Goal: Task Accomplishment & Management: Manage account settings

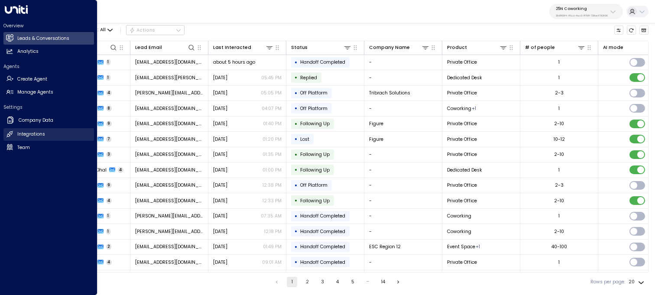
click at [36, 132] on h2 "Integrations" at bounding box center [31, 134] width 28 height 7
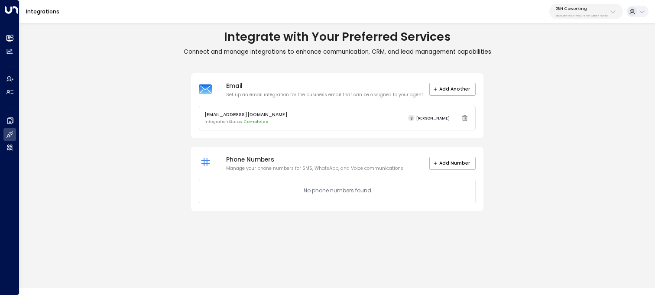
click at [579, 11] on div "25N Coworking 3b9800f4-81ca-4ec0-8758-72fbe4763f36" at bounding box center [582, 11] width 52 height 11
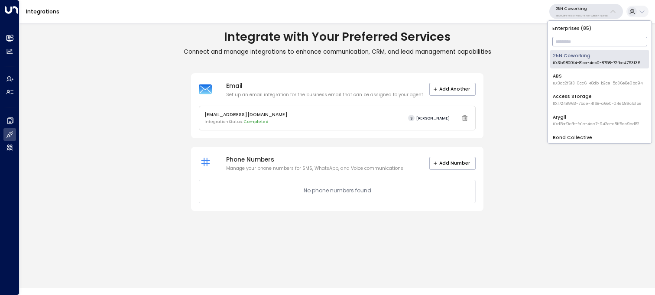
click at [570, 39] on input "text" at bounding box center [600, 42] width 95 height 14
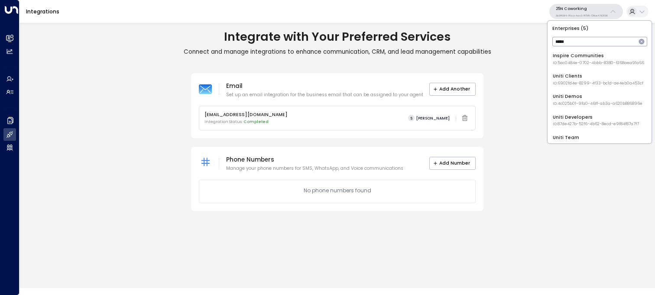
type input "*****"
click at [576, 98] on div "Uniti Demos ID: 4c025b01-9fa0-46ff-ab3a-a620b886896e" at bounding box center [598, 99] width 90 height 13
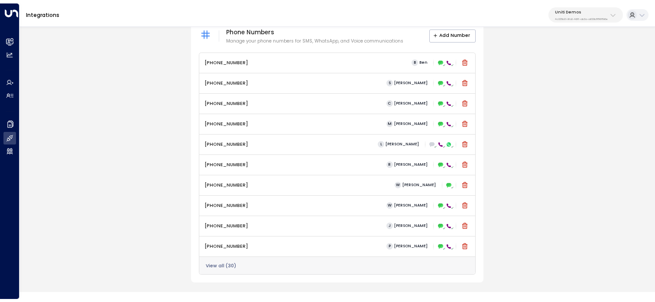
scroll to position [354, 0]
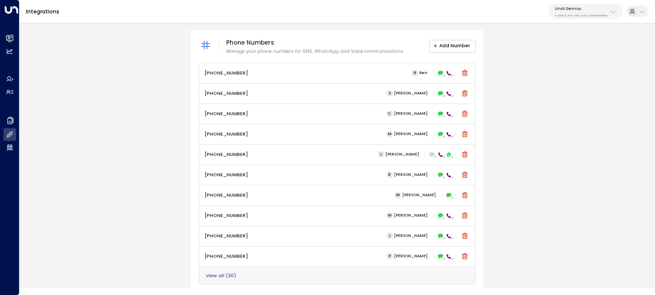
click at [448, 46] on button "Add Number" at bounding box center [453, 46] width 47 height 13
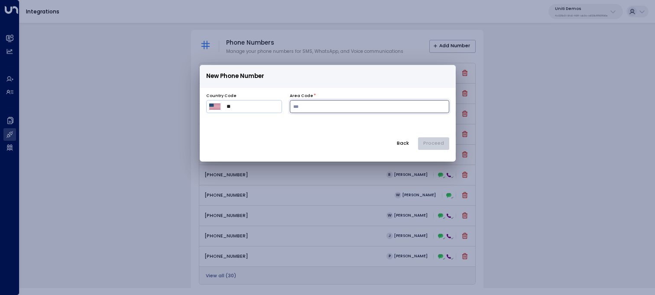
click at [321, 106] on input "number" at bounding box center [369, 106] width 159 height 13
type input "***"
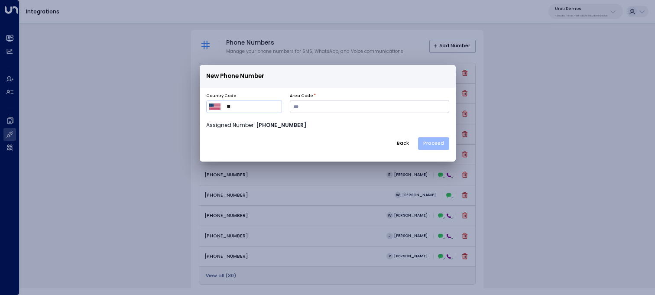
click at [443, 146] on button "Proceed" at bounding box center [433, 143] width 31 height 13
click at [431, 142] on button "Proceed" at bounding box center [433, 143] width 31 height 13
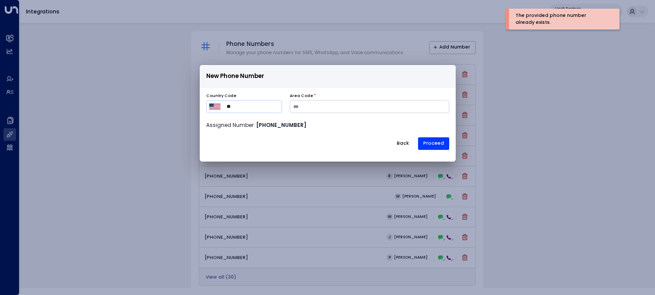
click at [408, 142] on button "Back" at bounding box center [402, 143] width 23 height 13
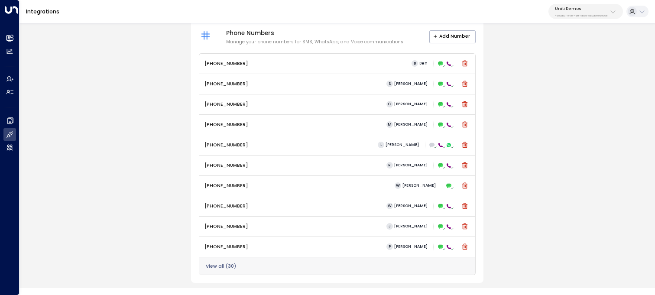
scroll to position [368, 0]
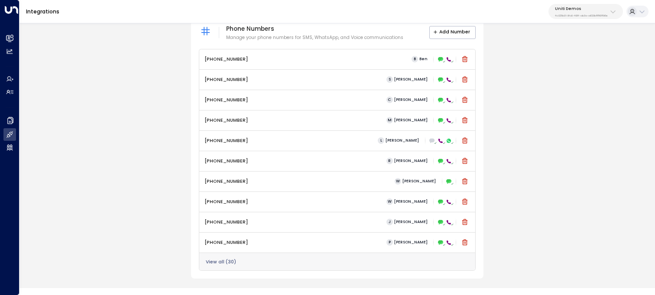
click at [228, 256] on div "View all ( 30 )" at bounding box center [337, 262] width 276 height 18
click at [225, 260] on button "View all ( 30 )" at bounding box center [221, 262] width 30 height 5
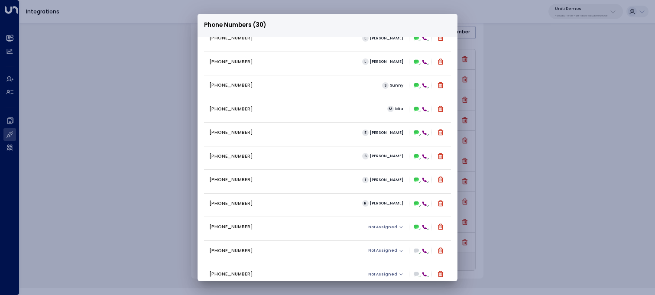
scroll to position [476, 0]
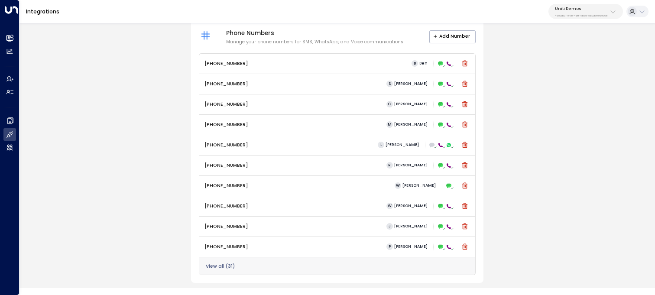
scroll to position [368, 0]
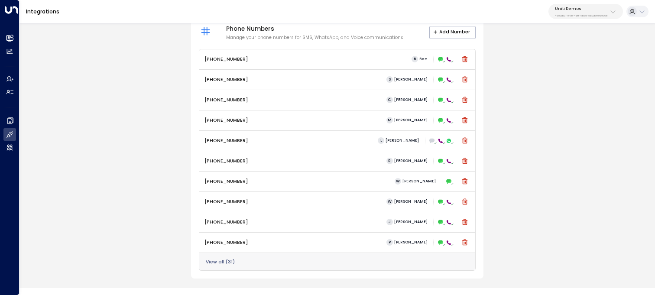
click at [226, 260] on button "View all ( 31 )" at bounding box center [220, 262] width 29 height 5
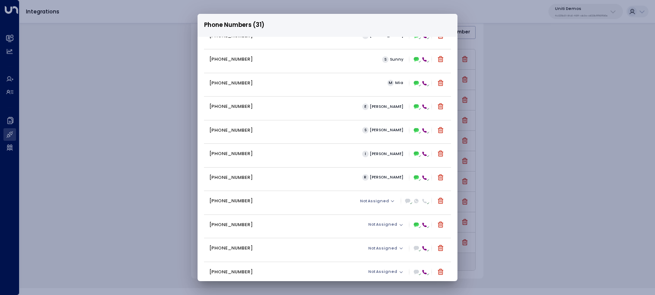
scroll to position [500, 0]
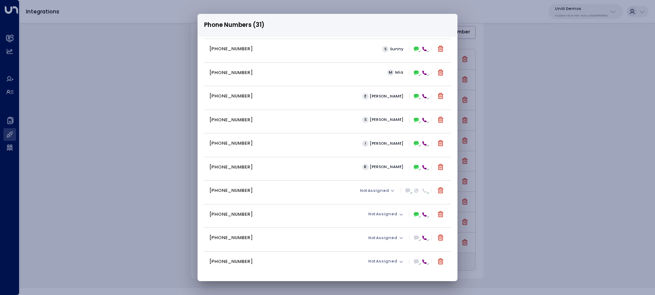
click at [229, 192] on p "+16787804633" at bounding box center [231, 190] width 44 height 7
click at [415, 190] on icon at bounding box center [416, 191] width 4 height 4
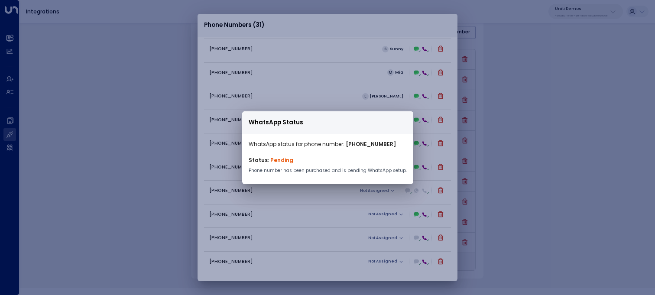
click at [329, 192] on div "WhatsApp Status WhatsApp status for phone number: +16787804633 Status: Pending …" at bounding box center [327, 147] width 655 height 295
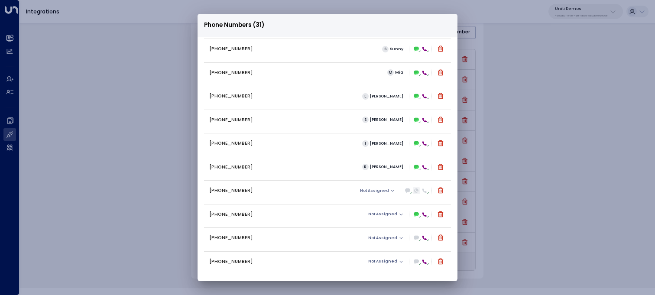
click at [417, 192] on icon at bounding box center [416, 190] width 5 height 5
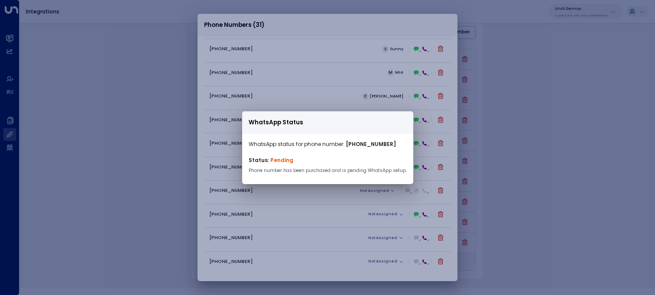
click at [332, 193] on div "WhatsApp Status WhatsApp status for phone number: +16787804633 Status: Pending …" at bounding box center [327, 147] width 655 height 295
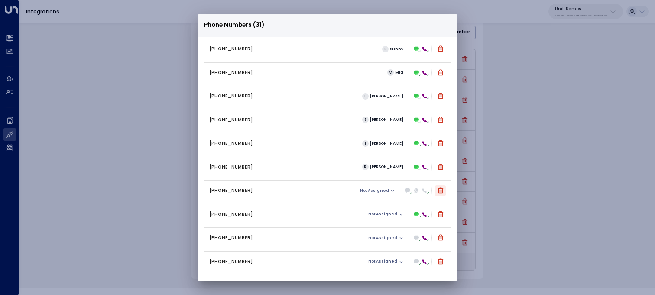
click at [439, 192] on icon at bounding box center [440, 190] width 7 height 7
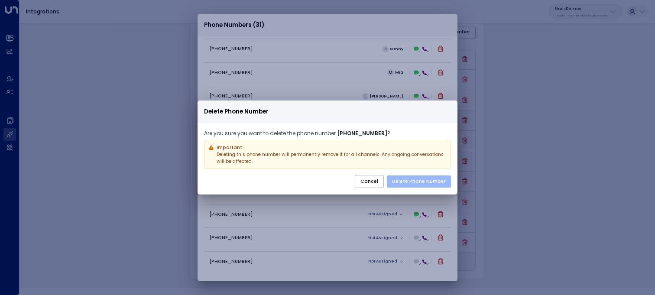
click at [424, 178] on button "Delete Phone Number" at bounding box center [419, 182] width 64 height 12
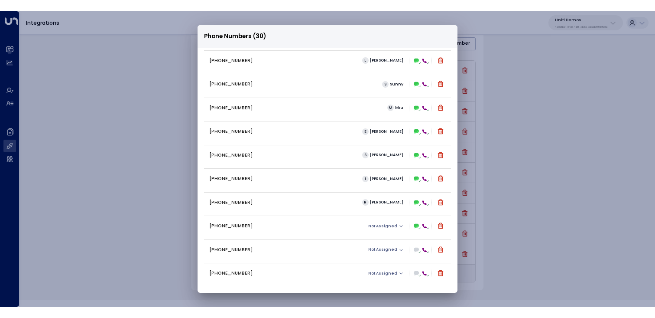
scroll to position [476, 0]
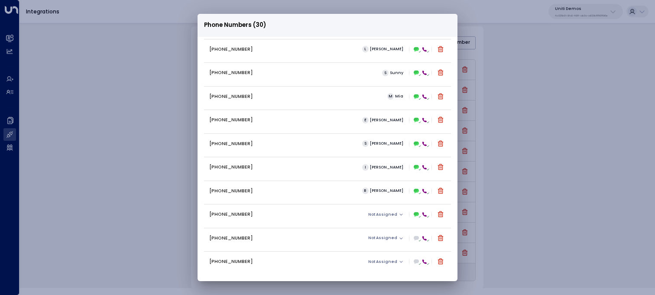
click at [183, 59] on div "Phone Numbers (30) +12299999644 B Ben +12058783404 S Sam +16306569076 C Carey +…" at bounding box center [327, 147] width 655 height 295
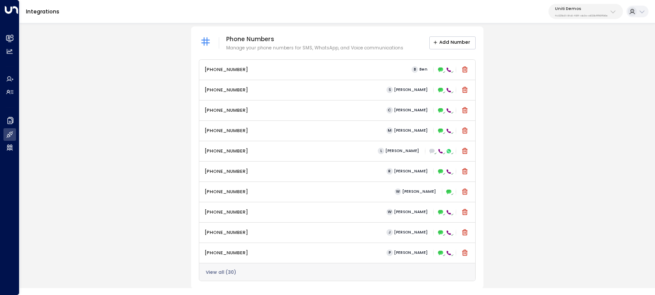
click at [433, 44] on button "Add Number" at bounding box center [453, 42] width 47 height 13
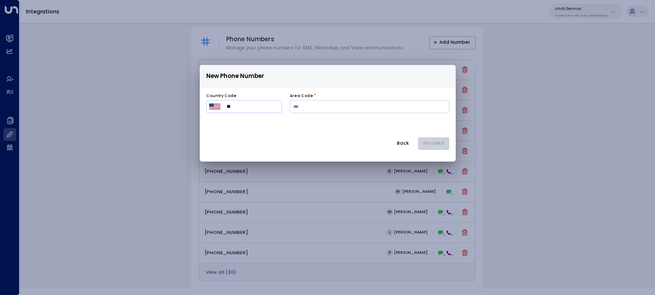
click at [408, 141] on button "Back" at bounding box center [402, 143] width 23 height 13
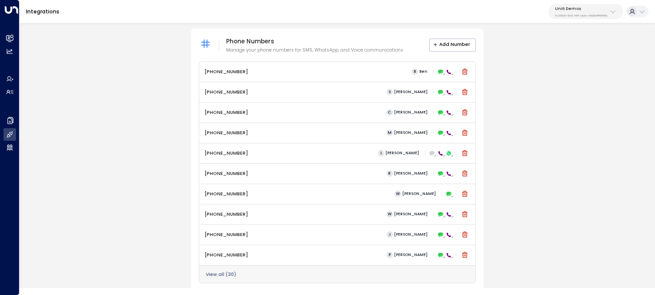
scroll to position [363, 0]
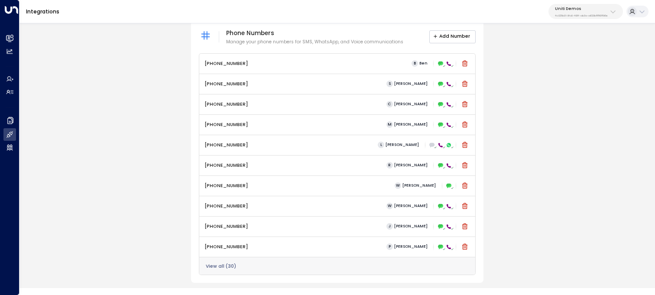
click at [445, 32] on button "Add Number" at bounding box center [453, 36] width 47 height 13
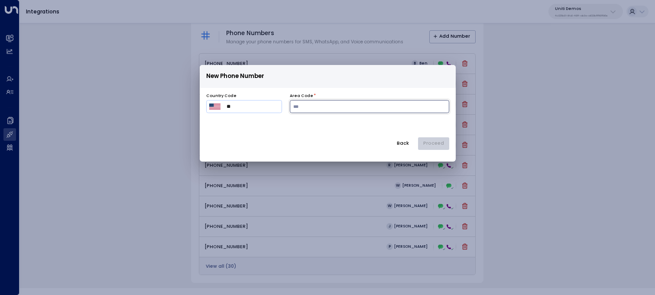
click at [301, 111] on input "number" at bounding box center [369, 106] width 159 height 13
type input "***"
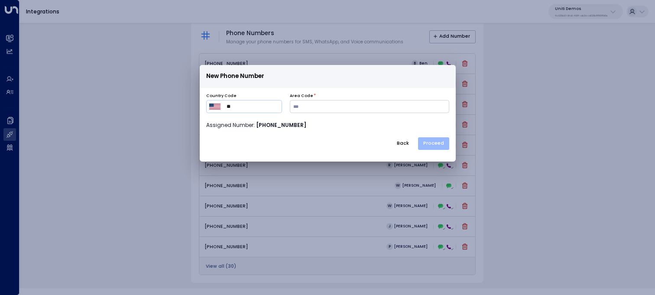
click at [432, 145] on button "Proceed" at bounding box center [433, 143] width 31 height 13
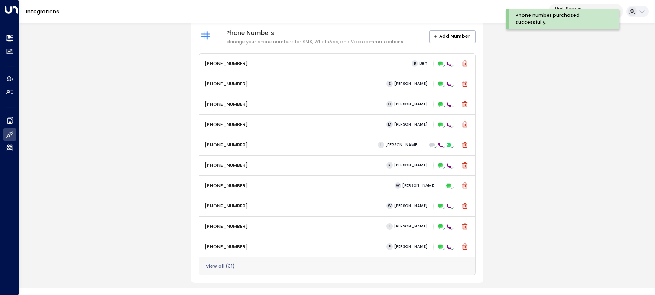
click at [225, 267] on button "View all ( 31 )" at bounding box center [220, 266] width 29 height 5
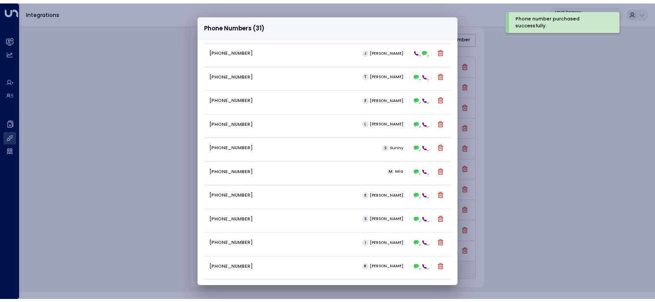
scroll to position [500, 0]
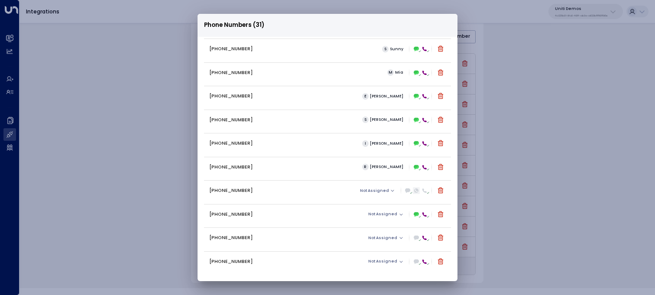
click at [416, 192] on icon at bounding box center [416, 190] width 5 height 5
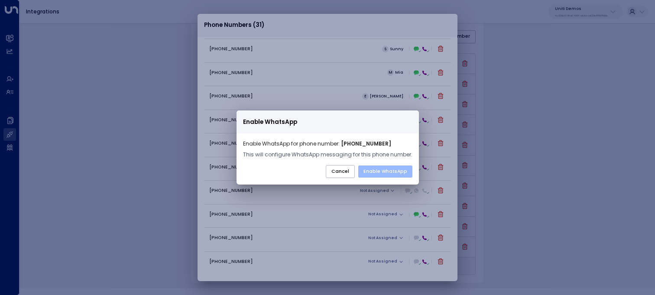
click at [392, 169] on button "Enable WhatsApp" at bounding box center [385, 172] width 54 height 12
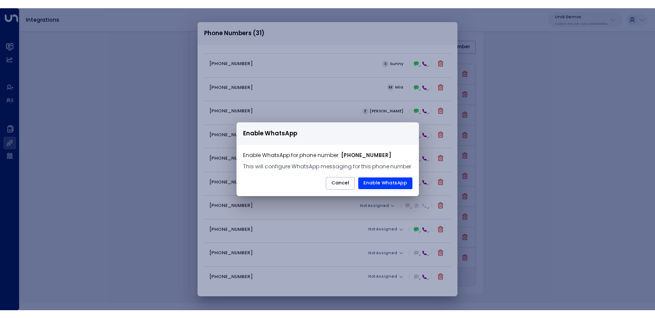
scroll to position [478, 0]
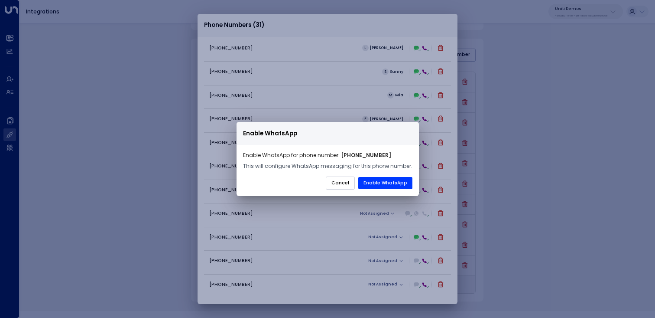
click at [345, 186] on button "Cancel" at bounding box center [340, 182] width 29 height 13
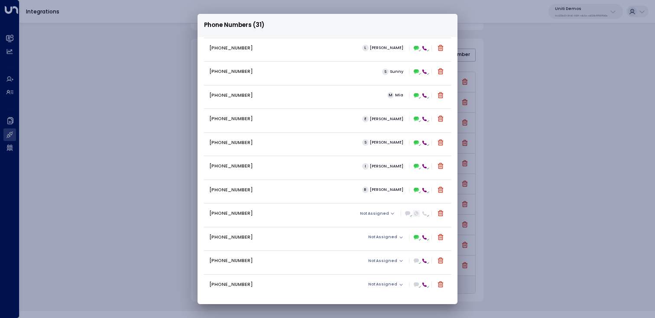
click at [417, 214] on icon at bounding box center [416, 213] width 5 height 5
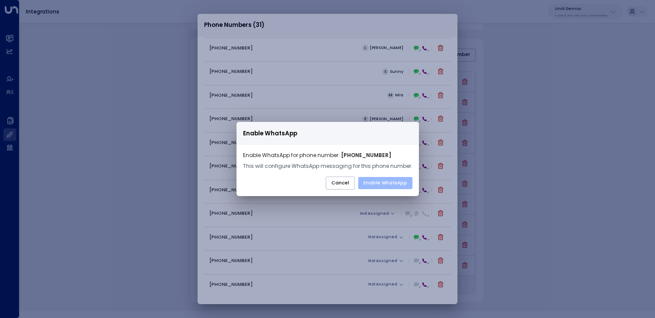
click at [380, 179] on button "Enable WhatsApp" at bounding box center [385, 183] width 54 height 12
click at [336, 185] on button "Cancel" at bounding box center [340, 182] width 29 height 13
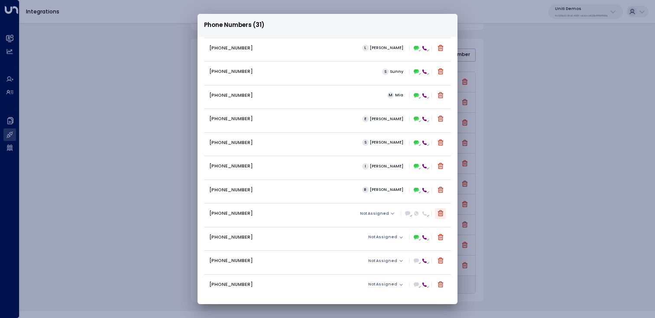
click at [441, 213] on icon at bounding box center [441, 213] width 6 height 6
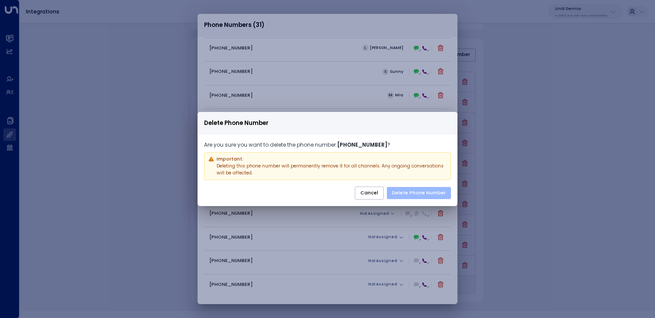
click at [426, 192] on button "Delete Phone Number" at bounding box center [419, 193] width 64 height 12
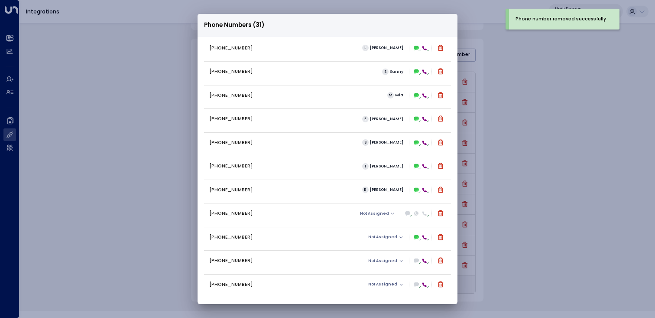
scroll to position [454, 0]
click at [173, 194] on div "Phone Numbers (30) +12299999644 B Ben +12058783404 S Sam +16306569076 C Carey +…" at bounding box center [327, 159] width 655 height 318
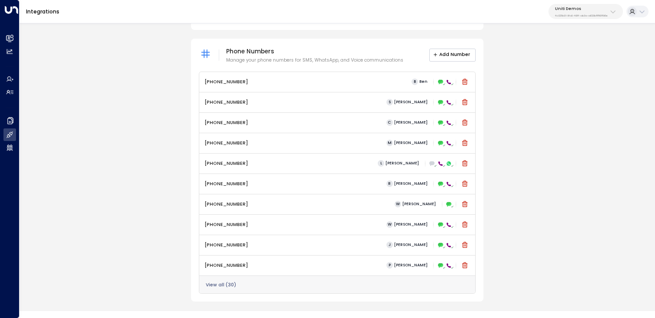
click at [456, 61] on button "Add Number" at bounding box center [453, 55] width 47 height 13
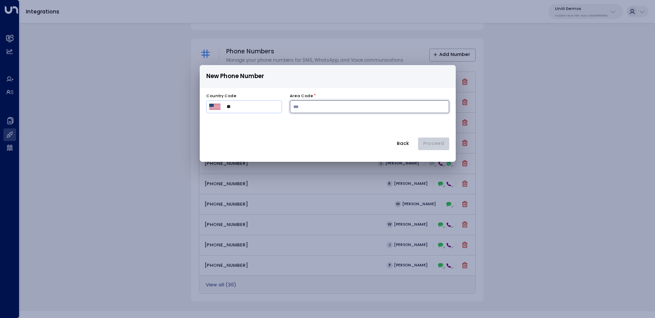
click at [314, 109] on input "number" at bounding box center [369, 106] width 159 height 13
type input "***"
click at [431, 142] on button "Proceed" at bounding box center [433, 143] width 31 height 13
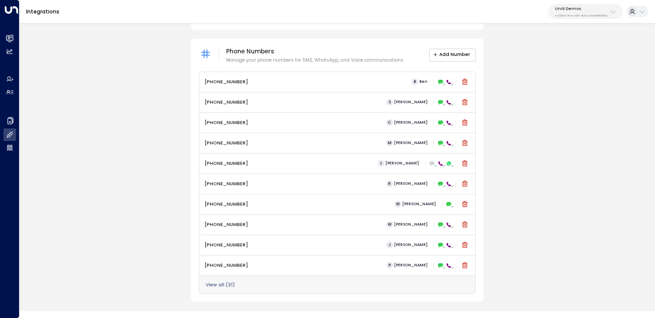
click at [454, 56] on button "Add Number" at bounding box center [453, 55] width 47 height 13
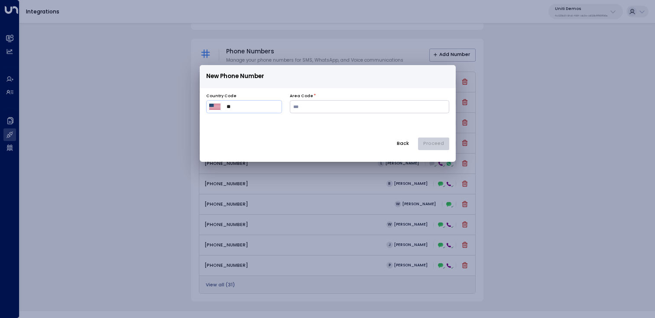
click at [411, 147] on button "Back" at bounding box center [402, 143] width 23 height 13
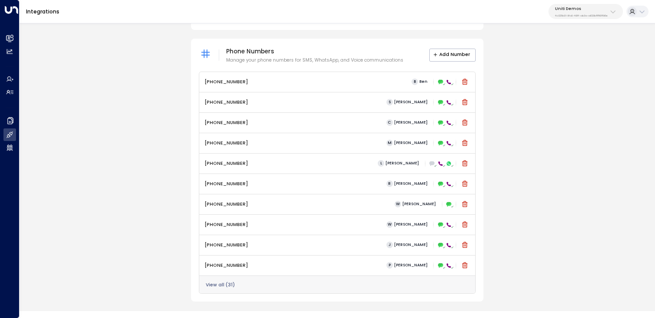
click at [213, 289] on div "View all ( 31 )" at bounding box center [337, 284] width 276 height 18
click at [216, 282] on button "View all ( 31 )" at bounding box center [220, 284] width 29 height 5
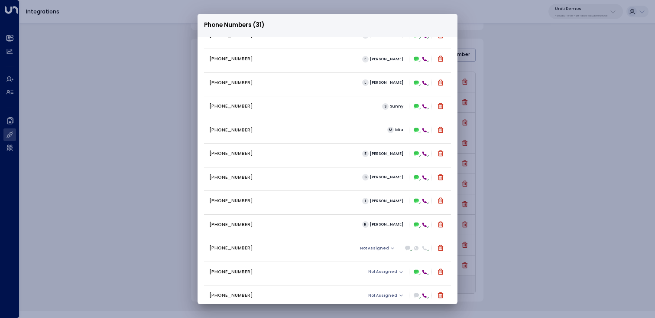
scroll to position [478, 0]
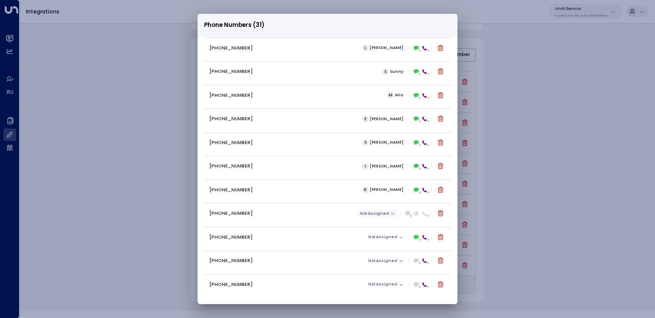
click at [391, 213] on icon "button" at bounding box center [392, 213] width 3 height 2
click at [390, 213] on div at bounding box center [327, 159] width 655 height 318
click at [417, 213] on icon at bounding box center [416, 213] width 5 height 5
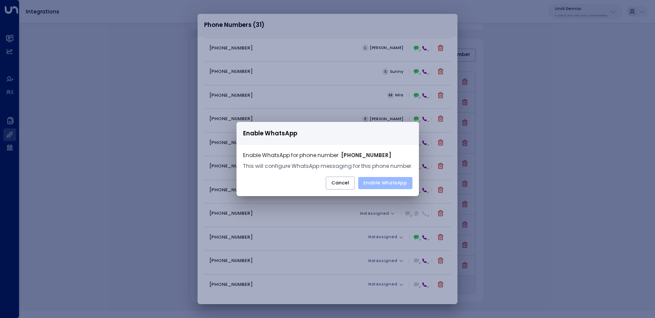
click at [380, 186] on button "Enable WhatsApp" at bounding box center [385, 183] width 54 height 12
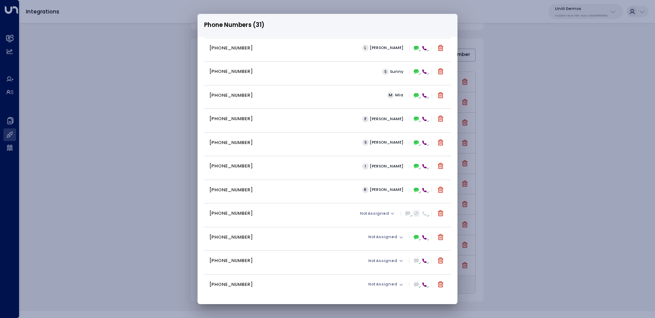
click at [414, 211] on icon at bounding box center [416, 213] width 4 height 4
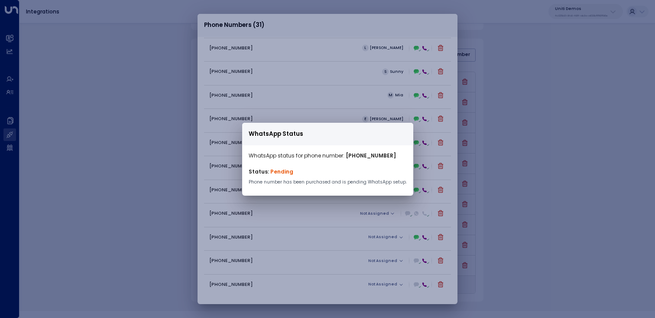
click at [355, 215] on div "WhatsApp Status WhatsApp status for phone number: +17705013591 Status: Pending …" at bounding box center [327, 159] width 655 height 318
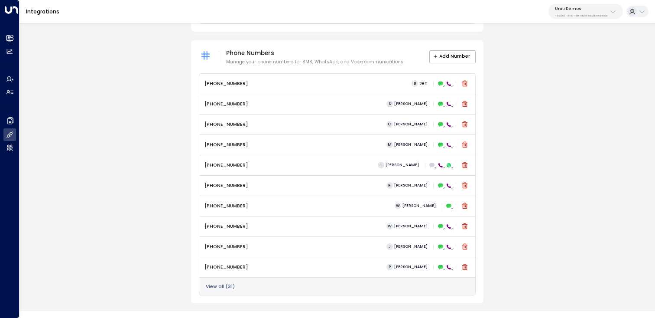
scroll to position [345, 0]
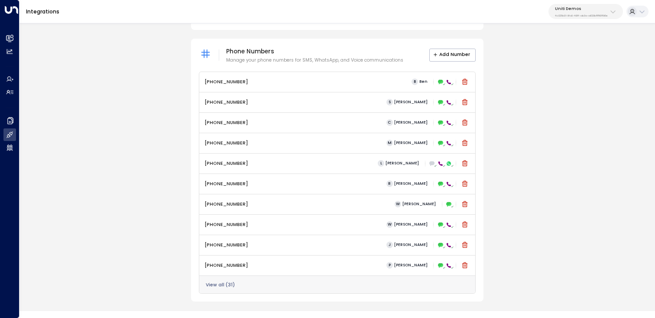
click at [230, 280] on div "View all ( 31 )" at bounding box center [337, 284] width 276 height 18
click at [222, 285] on button "View all ( 31 )" at bounding box center [220, 284] width 29 height 5
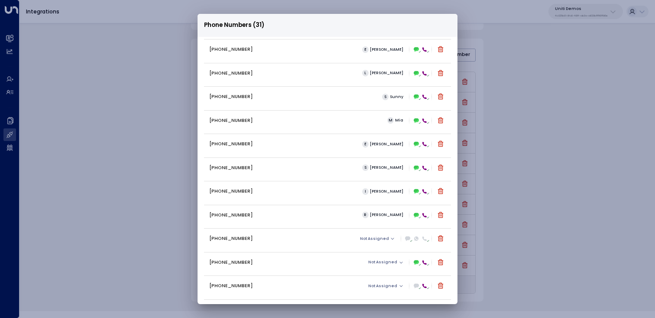
scroll to position [478, 0]
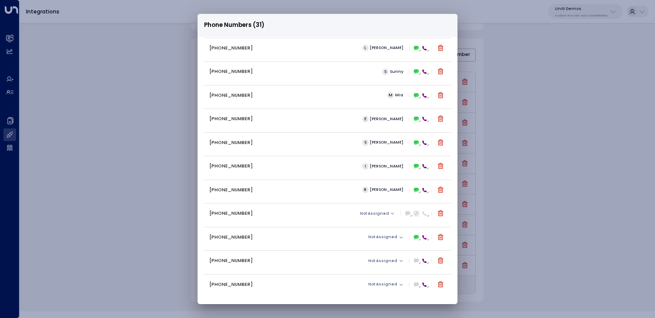
click at [415, 214] on icon at bounding box center [416, 213] width 3 height 3
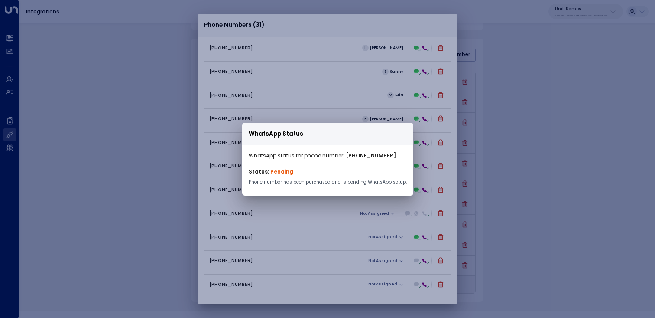
click at [349, 215] on div "WhatsApp Status WhatsApp status for phone number: [PHONE_NUMBER] Status: Pendin…" at bounding box center [327, 159] width 655 height 318
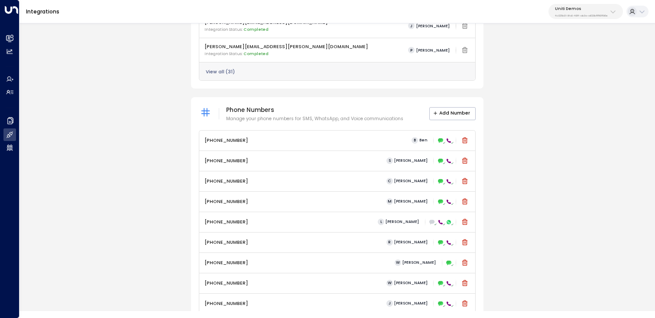
scroll to position [345, 0]
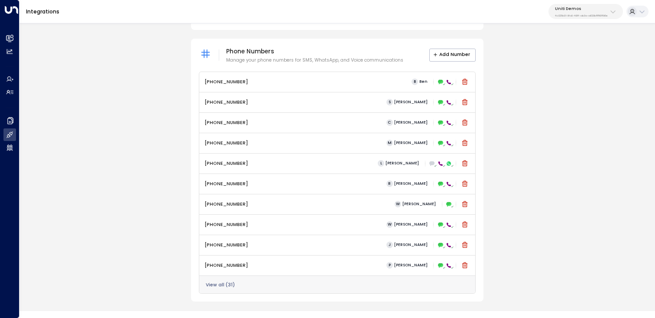
click at [241, 283] on div "View all ( 31 )" at bounding box center [337, 284] width 276 height 18
click at [221, 284] on button "View all ( 31 )" at bounding box center [220, 284] width 29 height 5
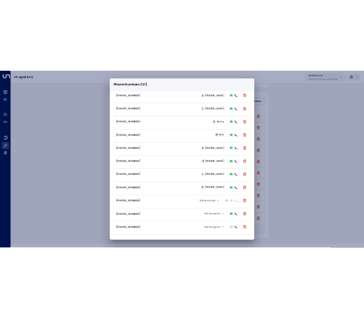
scroll to position [478, 0]
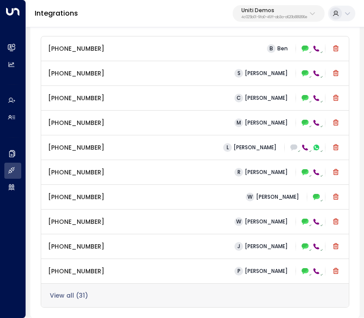
scroll to position [528, 0]
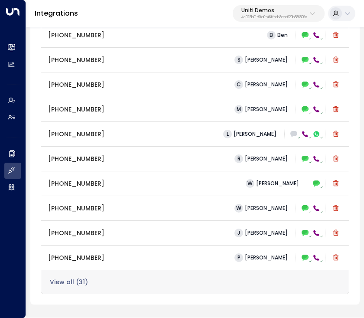
click at [85, 280] on button "View all ( 31 )" at bounding box center [69, 281] width 38 height 7
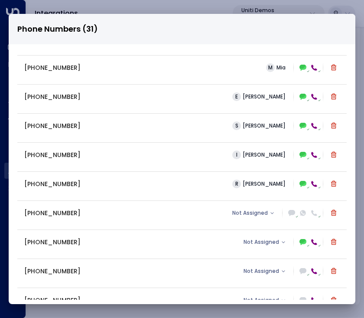
scroll to position [638, 0]
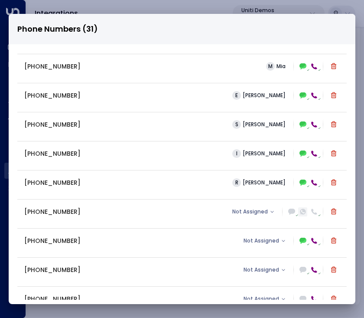
click at [302, 211] on icon at bounding box center [303, 211] width 6 height 6
